Goal: Task Accomplishment & Management: Manage account settings

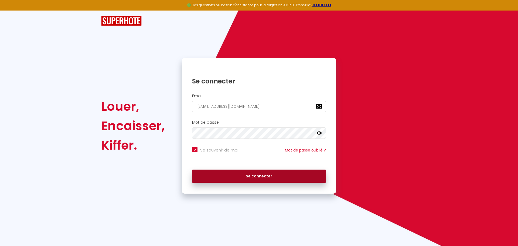
click at [291, 181] on button "Se connecter" at bounding box center [259, 175] width 134 height 13
checkbox input "true"
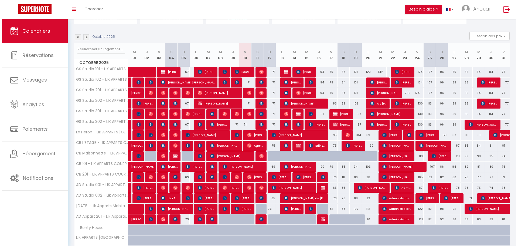
scroll to position [54, 0]
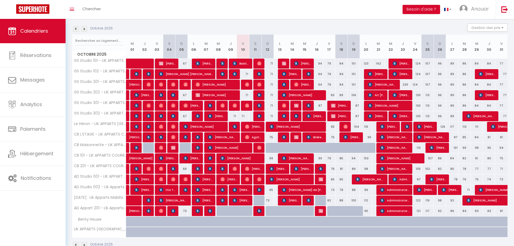
click at [247, 74] on div "71" at bounding box center [243, 74] width 12 height 10
type input "71"
type input "Ven 10 Octobre 2025"
type input "Sam 11 Octobre 2025"
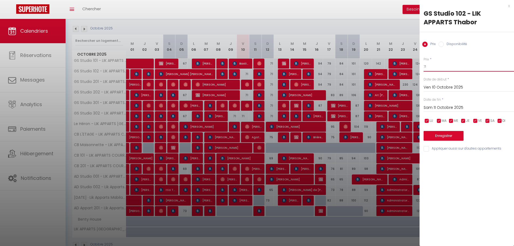
click at [434, 65] on input "71" at bounding box center [469, 67] width 90 height 10
type input "67"
click at [443, 151] on input "Appliquer aussi sur d'autres appartements" at bounding box center [469, 148] width 90 height 5
checkbox input "true"
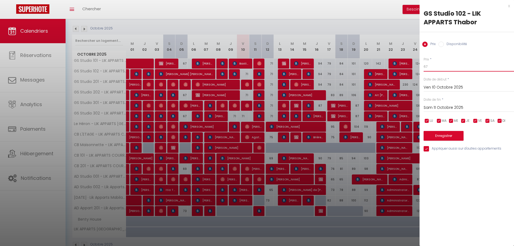
click at [432, 67] on input "67" at bounding box center [469, 67] width 90 height 10
type input "68"
click at [441, 135] on button "Enregistrer" at bounding box center [444, 136] width 40 height 10
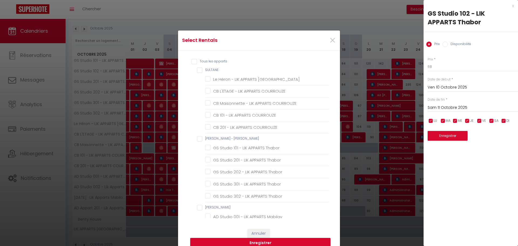
click at [207, 136] on Sand "[PERSON_NAME] - [PERSON_NAME]" at bounding box center [263, 138] width 132 height 5
checkbox Sand "true"
checkbox input "false"
checkbox CENTRE "false"
checkbox COURROUZE "false"
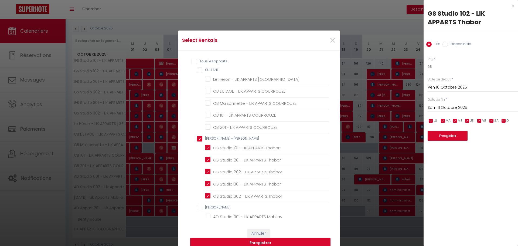
checkbox COURROUZE "false"
checkbox Thabor "true"
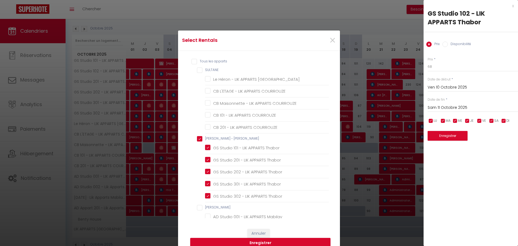
checkbox Thabor "true"
checkbox DUVAL "false"
checkbox Mabilay "false"
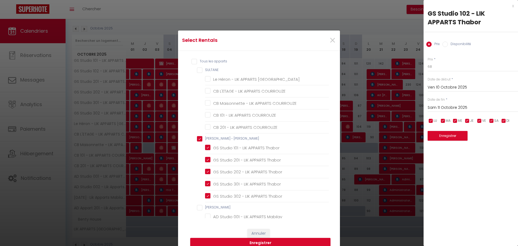
checkbox Mabilay "false"
checkbox 101 "false"
checkbox Mabilay "false"
checkbox input "false"
checkbox House "false"
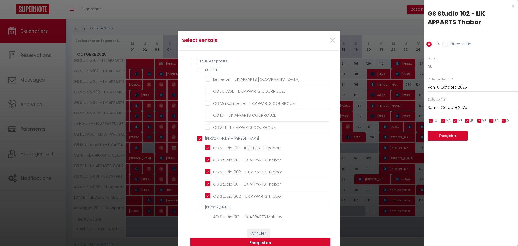
checkbox Mer "false"
click at [255, 242] on button "Enregistrer" at bounding box center [260, 243] width 140 height 10
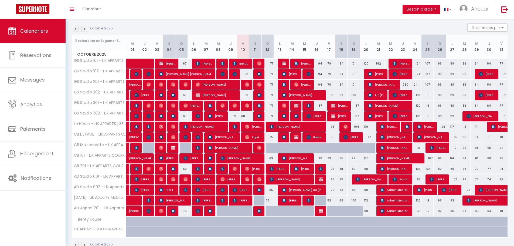
click at [270, 63] on div "71" at bounding box center [267, 64] width 12 height 10
type input "71"
type input "Dim 12 Octobre 2025"
type input "Lun 13 Octobre 2025"
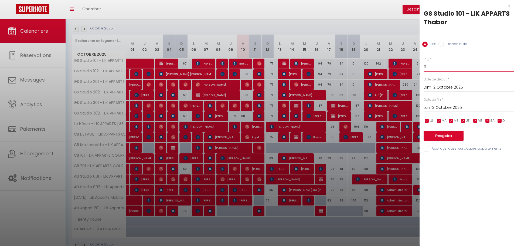
click at [445, 66] on input "71" at bounding box center [469, 67] width 90 height 10
type input "65"
click at [431, 106] on input "Lun 13 Octobre 2025" at bounding box center [469, 107] width 90 height 7
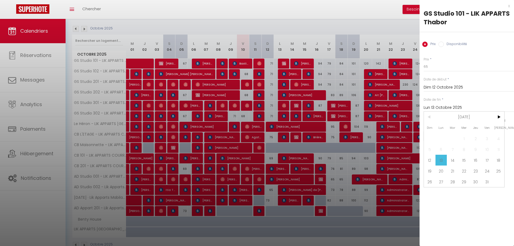
click at [469, 54] on div "Prix * 65 Statut * Disponible Indisponible Date de début * Dim 12 Octobre 2025 …" at bounding box center [467, 101] width 94 height 102
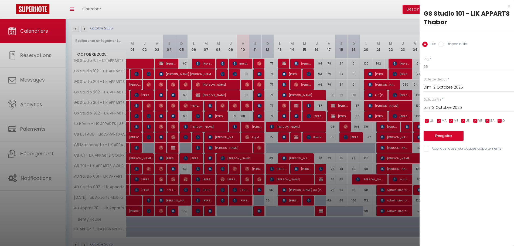
click at [445, 147] on input "Appliquer aussi sur d'autres appartements" at bounding box center [469, 148] width 90 height 5
checkbox input "true"
click at [442, 135] on button "Enregistrer" at bounding box center [444, 136] width 40 height 10
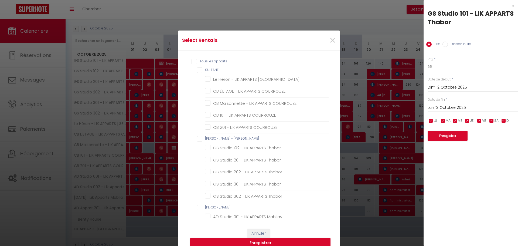
click at [215, 137] on Sand "[PERSON_NAME] - [PERSON_NAME]" at bounding box center [263, 138] width 132 height 5
checkbox Sand "true"
checkbox input "false"
checkbox CENTRE "false"
checkbox COURROUZE "false"
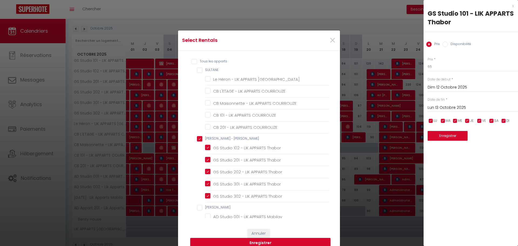
checkbox COURROUZE "false"
checkbox Thabor "true"
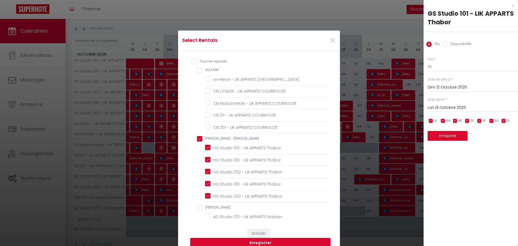
checkbox Thabor "true"
checkbox DUVAL "false"
checkbox Mabilay "false"
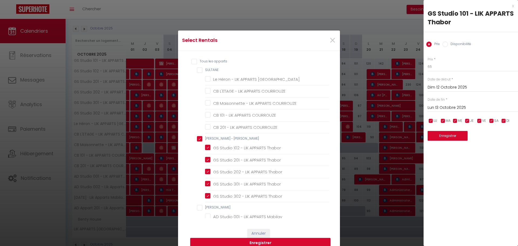
checkbox Mabilay "false"
checkbox 101 "false"
checkbox Mabilay "false"
checkbox input "false"
checkbox House "false"
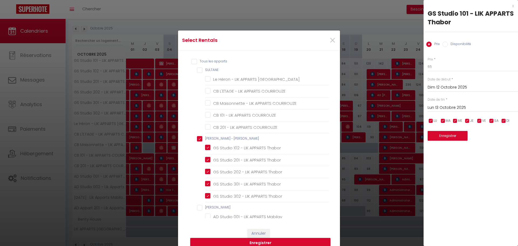
checkbox Mer "false"
click at [329, 41] on span "×" at bounding box center [332, 40] width 7 height 16
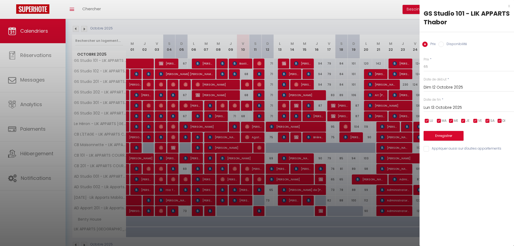
click at [436, 151] on input "Appliquer aussi sur d'autres appartements" at bounding box center [469, 148] width 90 height 5
checkbox input "true"
click at [438, 132] on button "Enregistrer" at bounding box center [444, 136] width 40 height 10
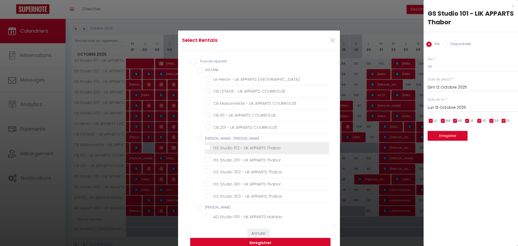
click at [226, 142] on li "GS Studio 102 - LIK APPARTS Thabor" at bounding box center [267, 148] width 124 height 12
click at [226, 139] on Sand "[PERSON_NAME] - [PERSON_NAME]" at bounding box center [263, 138] width 132 height 5
checkbox Sand "true"
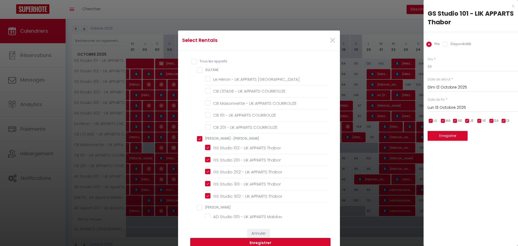
checkbox input "false"
checkbox CENTRE "false"
checkbox COURROUZE "false"
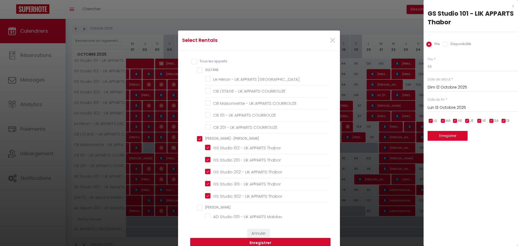
checkbox COURROUZE "false"
checkbox Thabor "true"
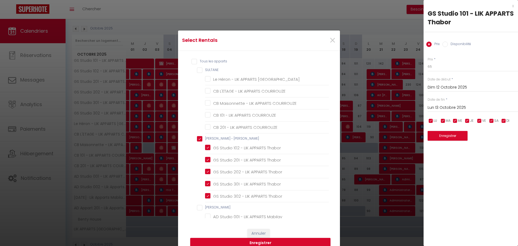
checkbox Thabor "true"
checkbox DUVAL "false"
checkbox Mabilay "false"
checkbox 101 "false"
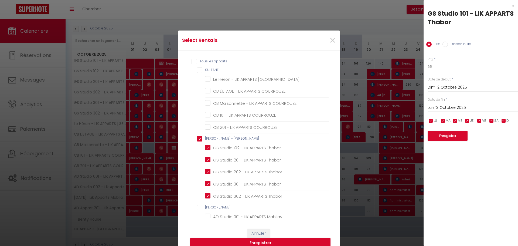
checkbox Mabilay "false"
checkbox input "false"
checkbox House "false"
checkbox Mer "false"
click at [261, 244] on button "Enregistrer" at bounding box center [260, 243] width 140 height 10
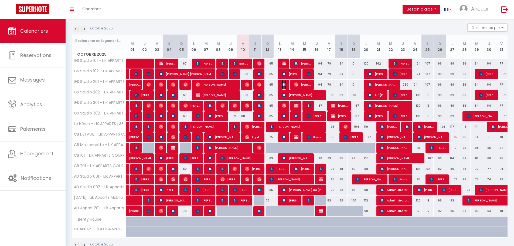
click at [286, 84] on img at bounding box center [284, 84] width 4 height 4
select select "OK"
select select "KO"
select select "0"
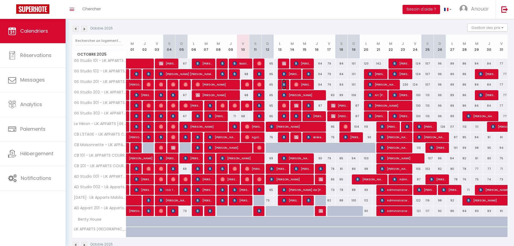
select select "1"
select select
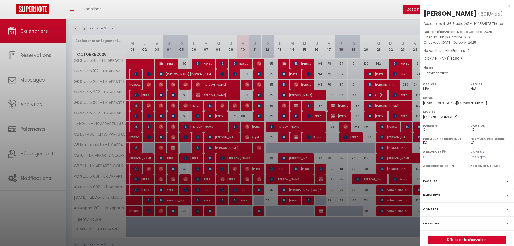
click at [286, 84] on div at bounding box center [257, 123] width 514 height 246
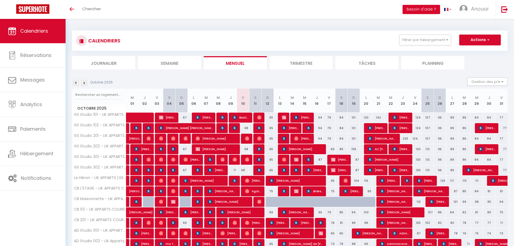
scroll to position [54, 0]
